Goal: Information Seeking & Learning: Learn about a topic

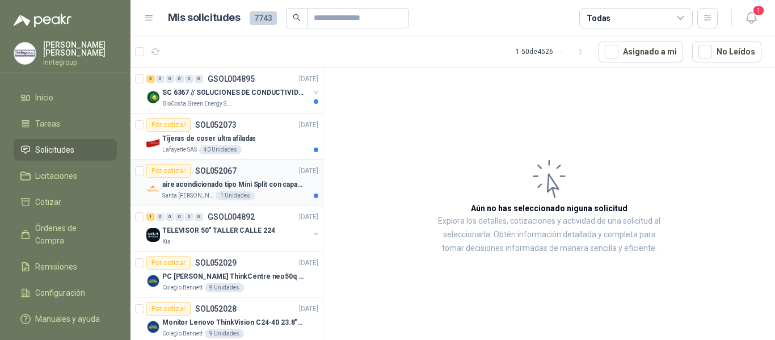
click at [292, 189] on p "aire acondicionado tipo Mini Split con capacidad de 12000 BTU a 110V o 220V" at bounding box center [232, 184] width 141 height 11
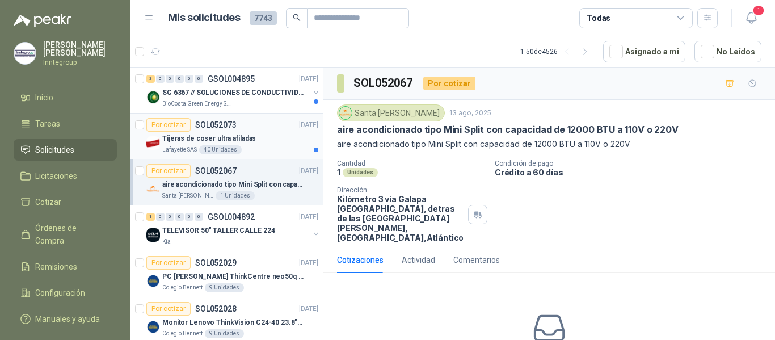
click at [250, 140] on p "Tijeras de coser ultra afiladas" at bounding box center [209, 138] width 94 height 11
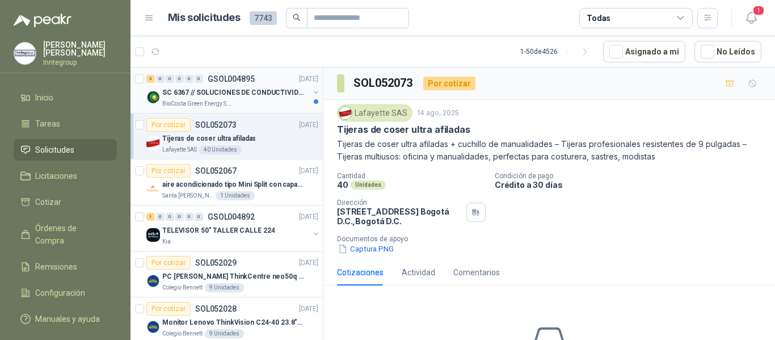
click at [236, 77] on p "GSOL004895" at bounding box center [231, 79] width 47 height 8
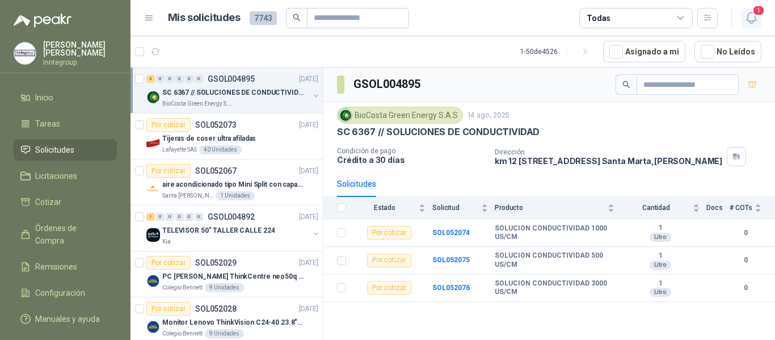
click at [755, 19] on icon "button" at bounding box center [751, 18] width 14 height 14
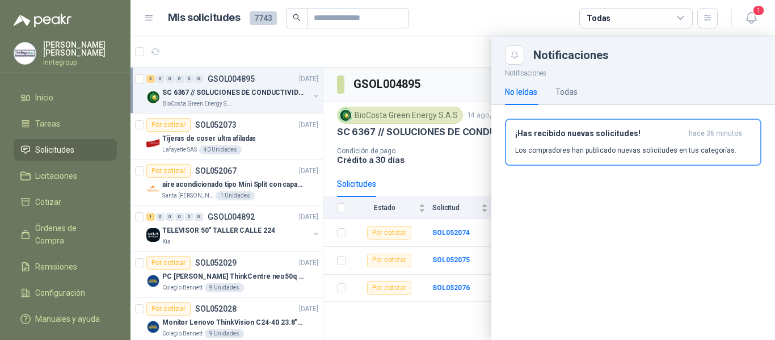
click at [546, 149] on p "Los compradores han publicado nuevas solicitudes en tus categorías." at bounding box center [625, 150] width 221 height 10
